Goal: Information Seeking & Learning: Learn about a topic

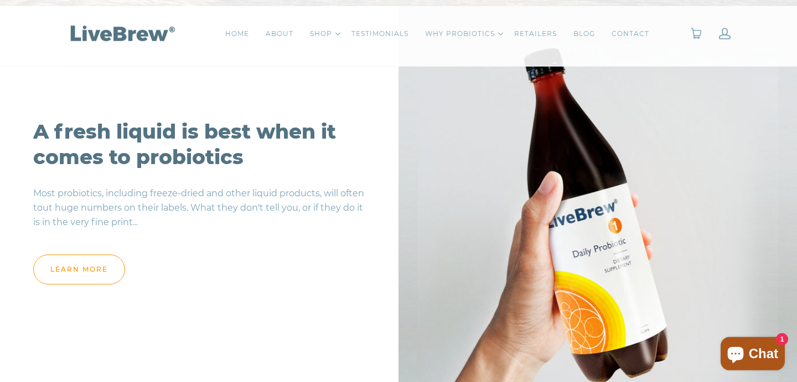
scroll to position [1017, 0]
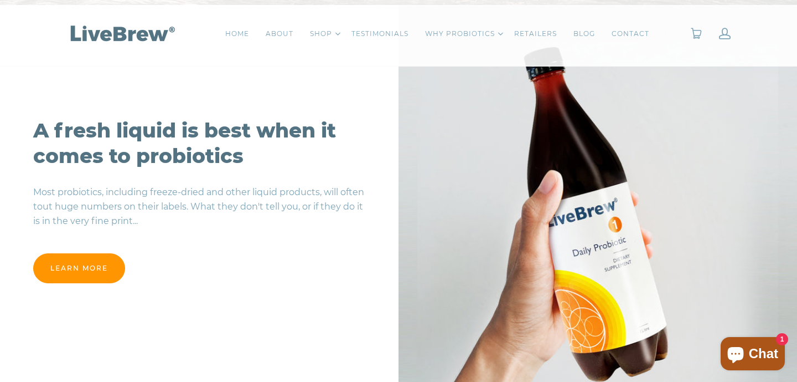
click at [102, 271] on link "learn more" at bounding box center [79, 268] width 92 height 30
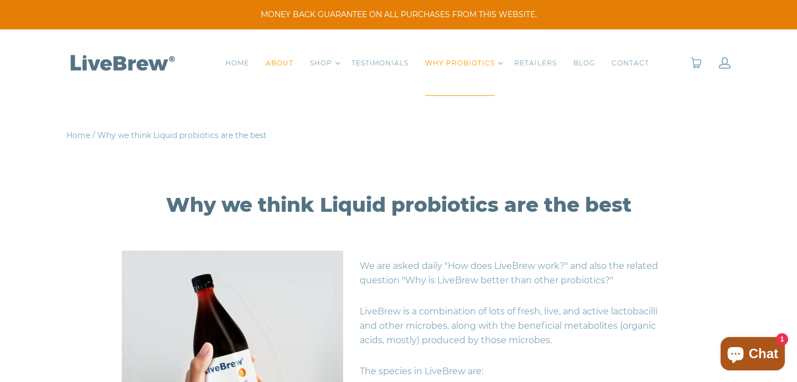
click at [279, 59] on link "ABOUT" at bounding box center [280, 63] width 28 height 11
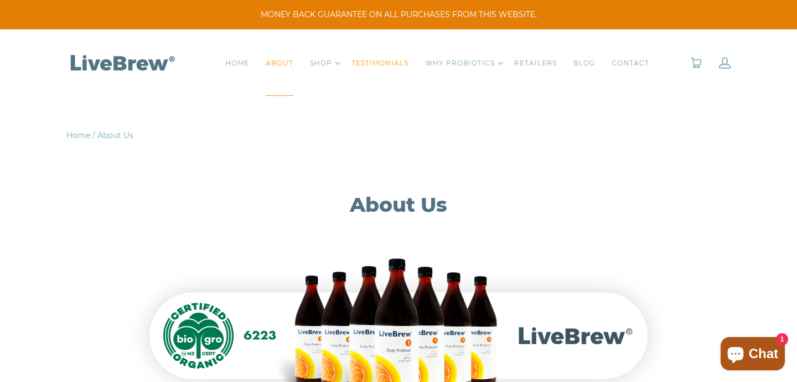
click at [378, 64] on link "TESTIMONIALS" at bounding box center [380, 63] width 57 height 11
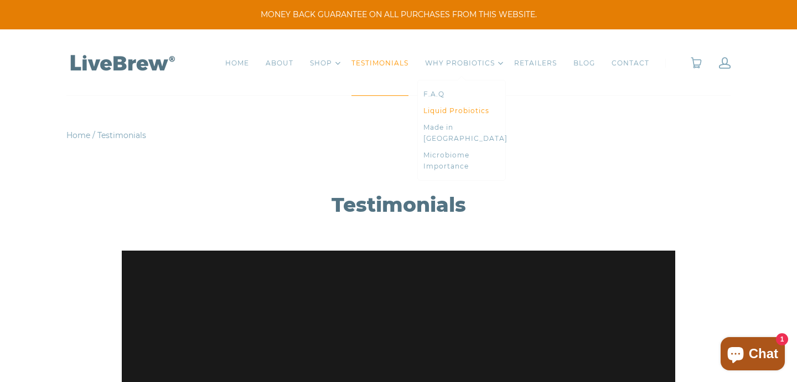
click at [463, 107] on link "Liquid Probiotics" at bounding box center [462, 110] width 76 height 11
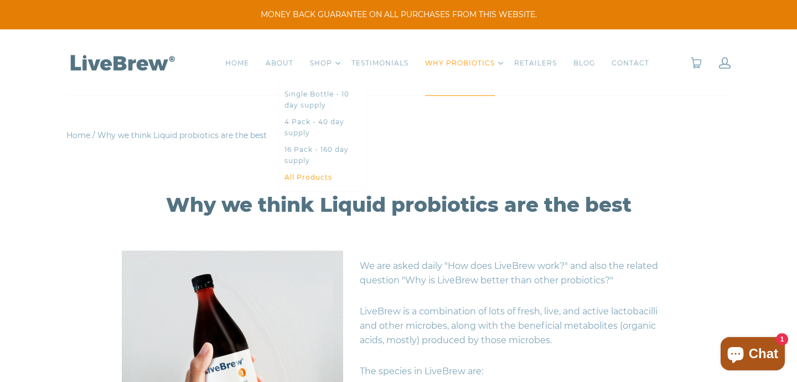
click at [310, 176] on link "All Products" at bounding box center [323, 177] width 76 height 11
